Goal: Task Accomplishment & Management: Manage account settings

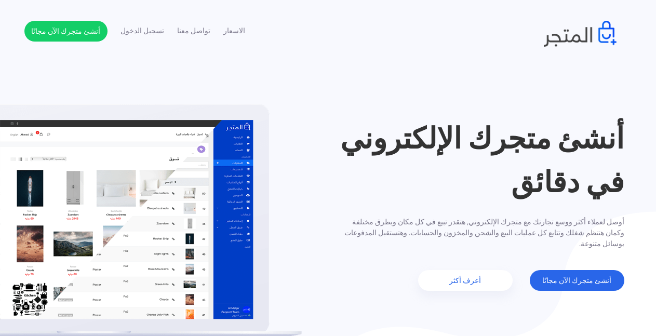
click at [628, 80] on header "أنشئ متجرك الإلكتروني في دقائق أوصل لعملاء أكثر ووسع تجارتك مع متجرك الإلكتروني…" at bounding box center [328, 204] width 656 height 408
click at [355, 110] on header "أنشئ متجرك الإلكتروني في دقائق أوصل لعملاء أكثر ووسع تجارتك مع متجرك الإلكتروني…" at bounding box center [328, 204] width 656 height 408
click at [152, 33] on link "تسجيل الدخول" at bounding box center [142, 30] width 44 height 11
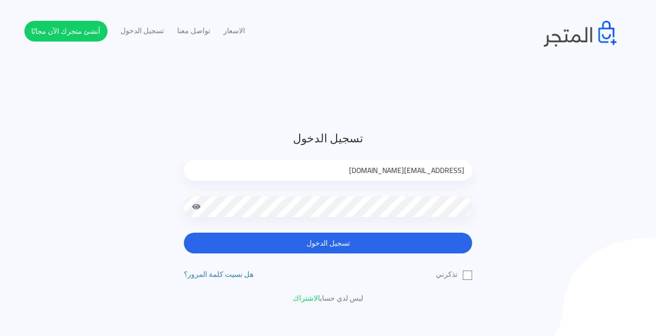
type input "[EMAIL_ADDRESS][DOMAIN_NAME]"
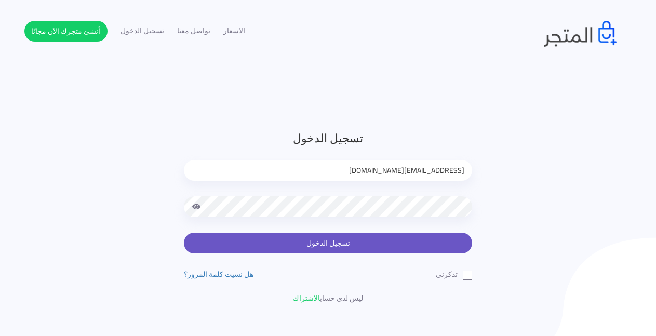
click at [364, 238] on button "تسجيل الدخول" at bounding box center [328, 243] width 288 height 21
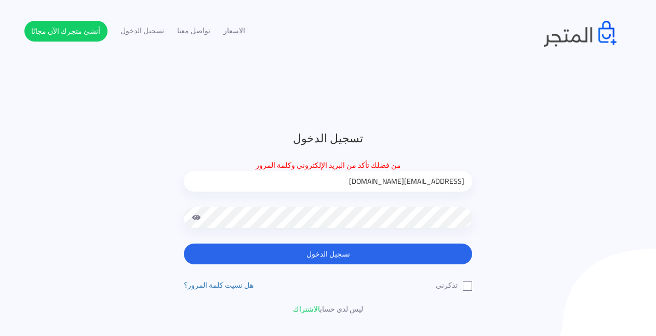
click at [193, 217] on span at bounding box center [196, 217] width 9 height 21
click at [196, 219] on span at bounding box center [196, 217] width 9 height 21
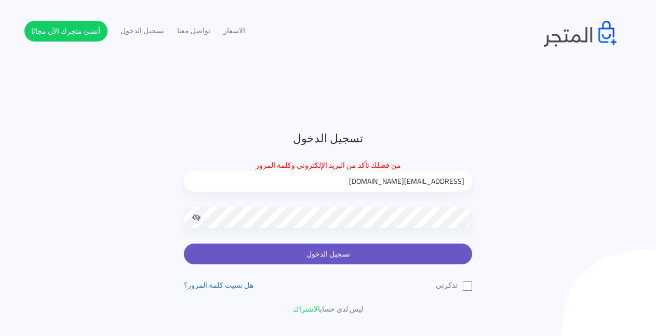
click at [374, 249] on button "تسجيل الدخول" at bounding box center [328, 254] width 288 height 21
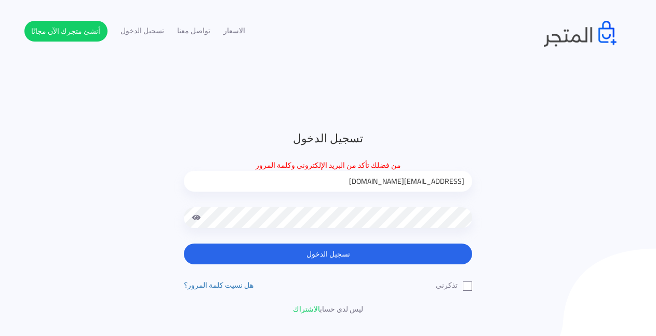
click at [198, 219] on span at bounding box center [196, 217] width 9 height 21
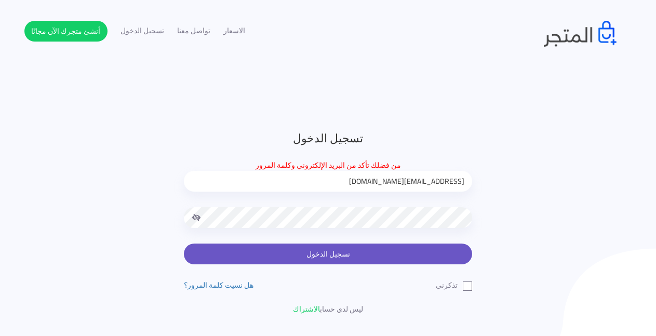
click at [334, 252] on button "تسجيل الدخول" at bounding box center [328, 254] width 288 height 21
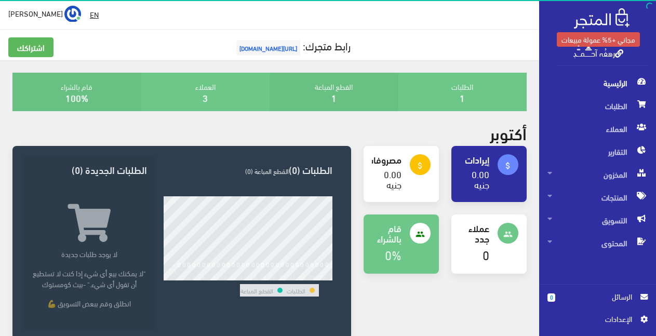
scroll to position [285, 0]
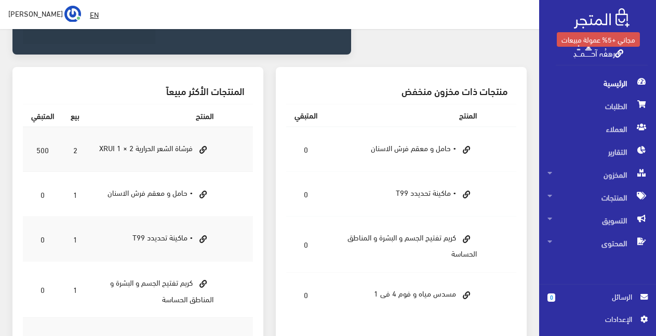
click at [612, 320] on span "اﻹعدادات" at bounding box center [594, 318] width 76 height 11
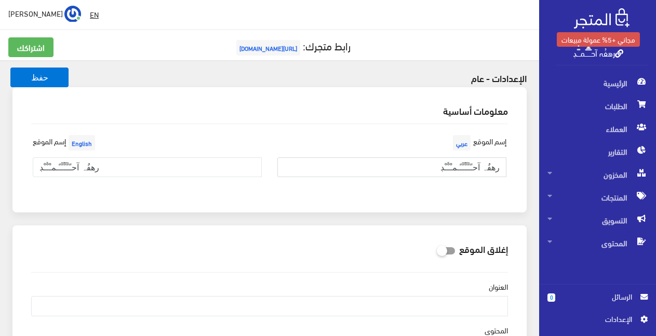
click at [436, 169] on input "رهفُہ آحـًـًًـًًًـًًـًـمـْـْْـْڊ" at bounding box center [391, 167] width 229 height 20
click at [475, 168] on input "رهفُہ آحـًـًًـًًًـًًـًـمـْـْْـْڊ" at bounding box center [391, 167] width 229 height 20
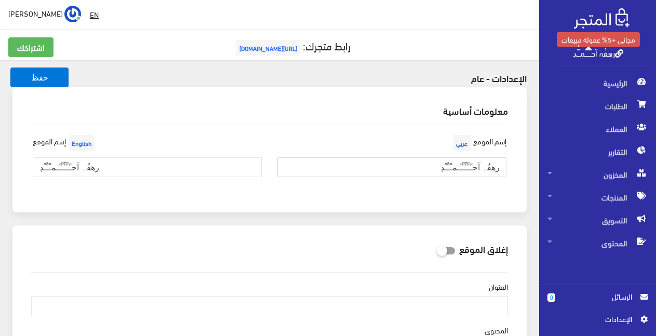
click at [475, 168] on input "رهفُہ آحـًـًًـًًًـًًـًـمـْـْْـْڊ" at bounding box center [391, 167] width 229 height 20
click at [463, 165] on input "text" at bounding box center [391, 167] width 229 height 20
paste input "آلُـِـِِـِِِ𝐀ـِنـِِـِڛـ,ـرالہذهبيہ"
type input "آلُـِـِِـِِِ𝐀ـِنـِِـِڛـ,ـرالہذهبيہ"
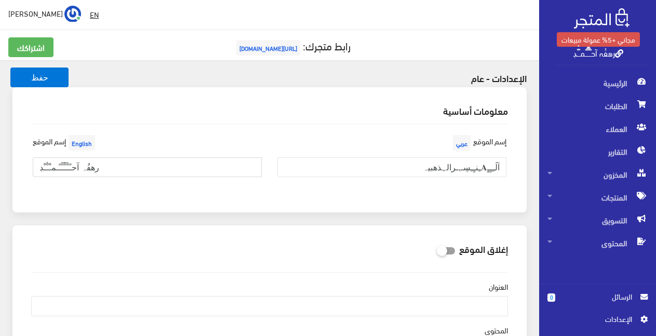
click at [71, 163] on input "رهفُہ آحـًـًًـًًًـًًـًـمـْـْْـْڊ" at bounding box center [147, 167] width 229 height 20
click at [176, 118] on div "معلومات أساسية" at bounding box center [269, 111] width 493 height 26
click at [610, 320] on span "اﻹعدادات" at bounding box center [594, 318] width 76 height 11
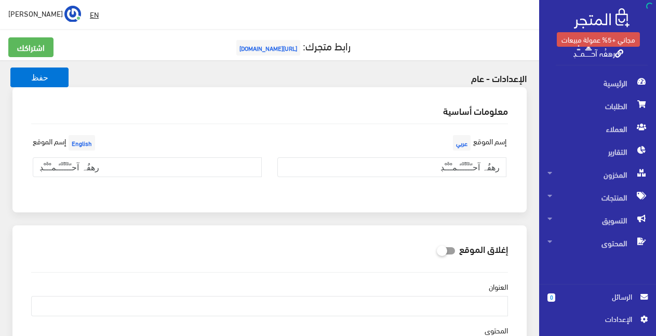
click at [428, 167] on input "رهفُہ آحـًـًًـًًًـًًـًـمـْـْْـْڊ" at bounding box center [391, 167] width 229 height 20
type input "رهفُہ آحـًـًًـًًًـًًـًـمـْـْْـْ"
click at [473, 167] on input "رهفُہ آحـًـًًـًًًـًًـًـمـْـْْـْ" at bounding box center [391, 167] width 229 height 20
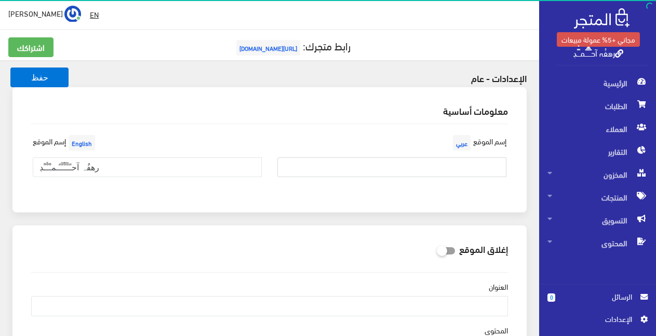
scroll to position [28, 0]
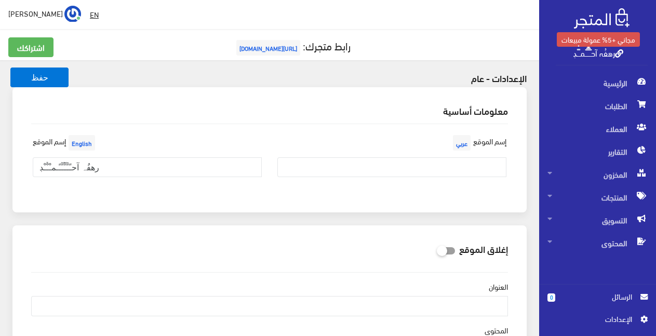
click at [45, 18] on span "Rahaf Ahmed" at bounding box center [35, 13] width 55 height 13
click at [40, 58] on link "تسجيل الخروج" at bounding box center [39, 59] width 82 height 14
